Goal: Task Accomplishment & Management: Complete application form

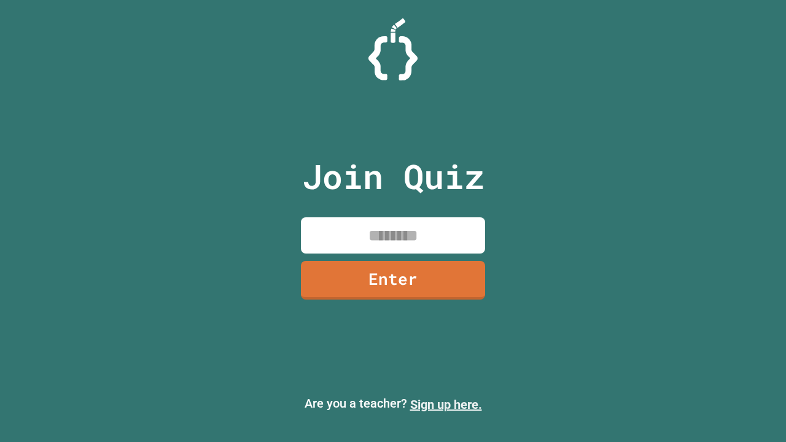
click at [446, 405] on link "Sign up here." at bounding box center [446, 404] width 72 height 15
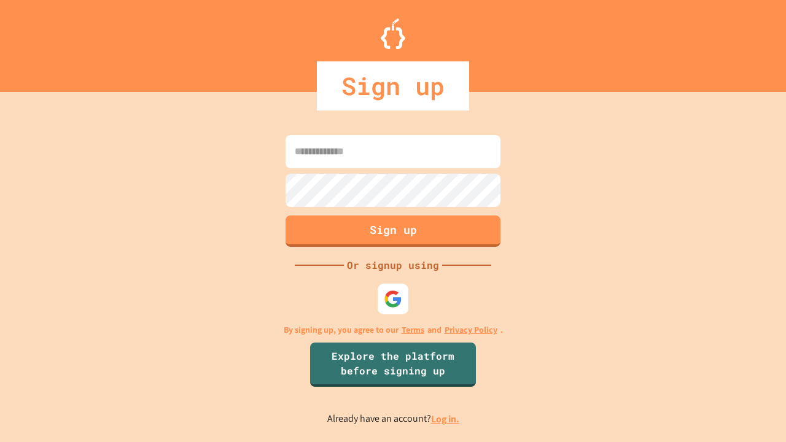
click at [446, 419] on link "Log in." at bounding box center [445, 419] width 28 height 13
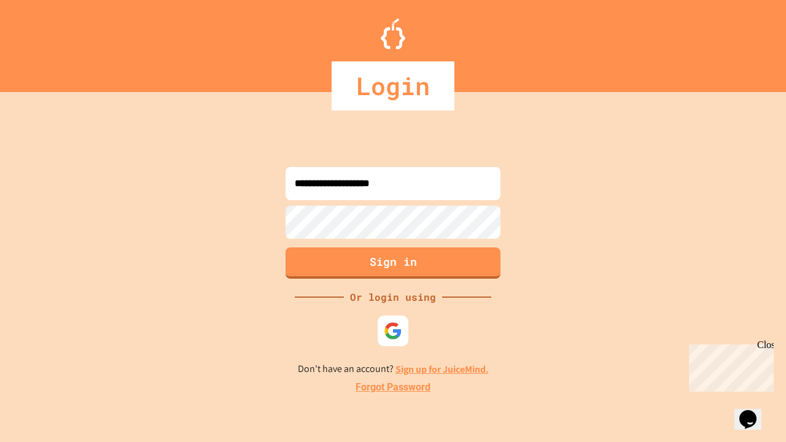
type input "**********"
